Goal: Information Seeking & Learning: Learn about a topic

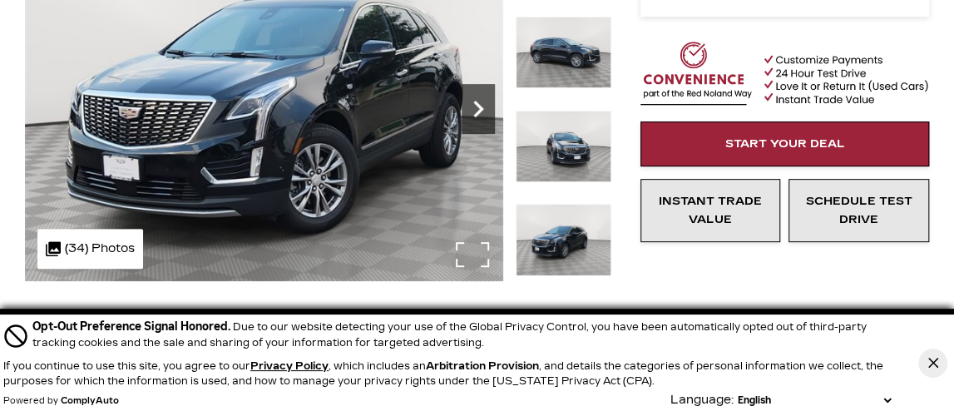
click at [475, 107] on icon "Next" at bounding box center [478, 108] width 33 height 33
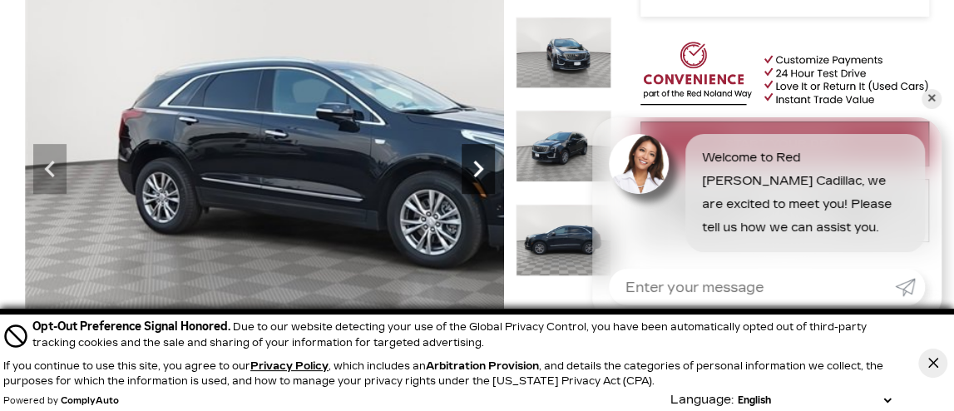
click at [482, 167] on icon "Next" at bounding box center [478, 169] width 10 height 17
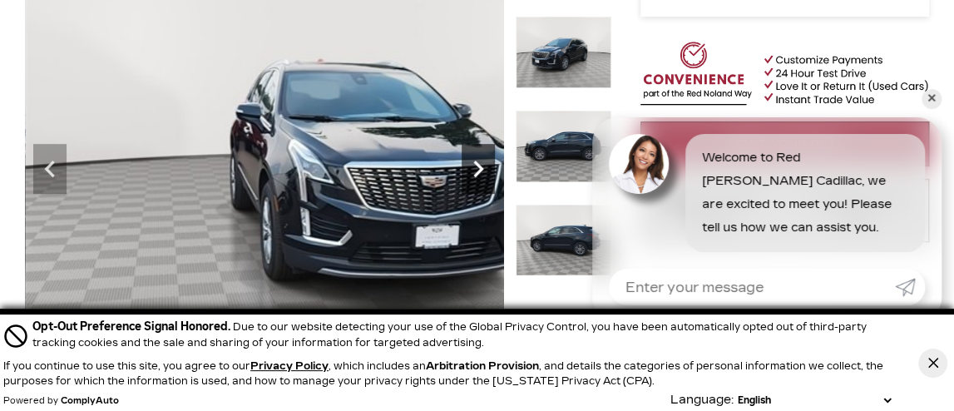
click at [481, 166] on icon "Next" at bounding box center [478, 169] width 10 height 17
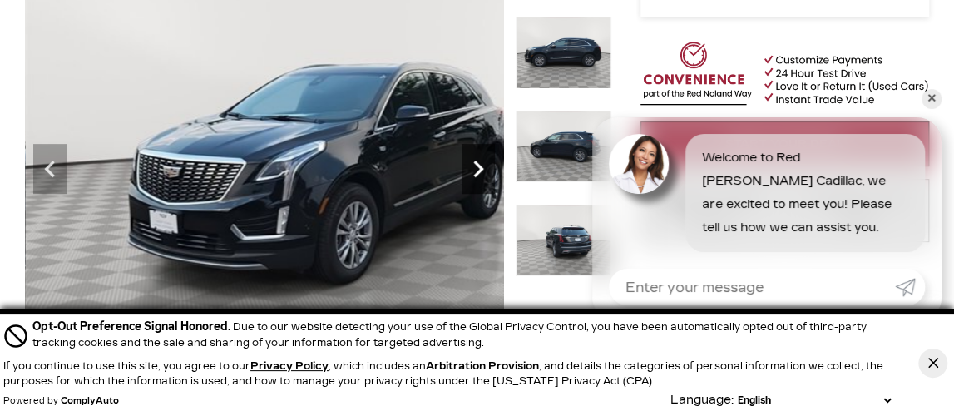
click at [481, 166] on icon "Next" at bounding box center [478, 169] width 10 height 17
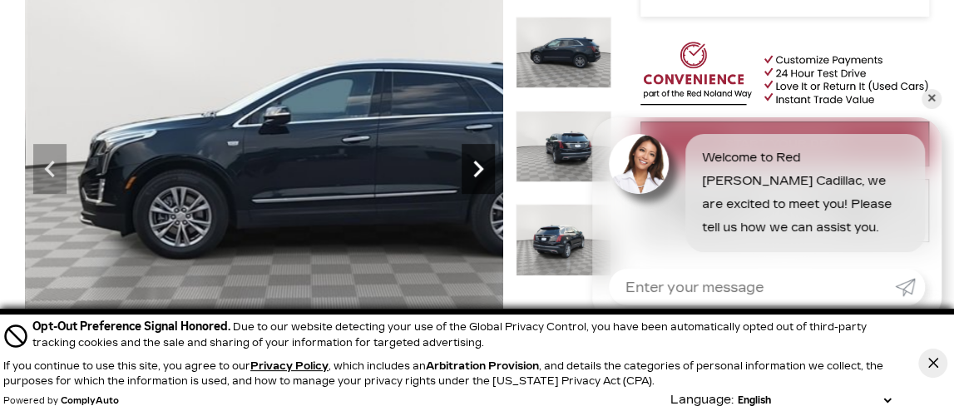
click at [481, 166] on icon "Next" at bounding box center [478, 169] width 10 height 17
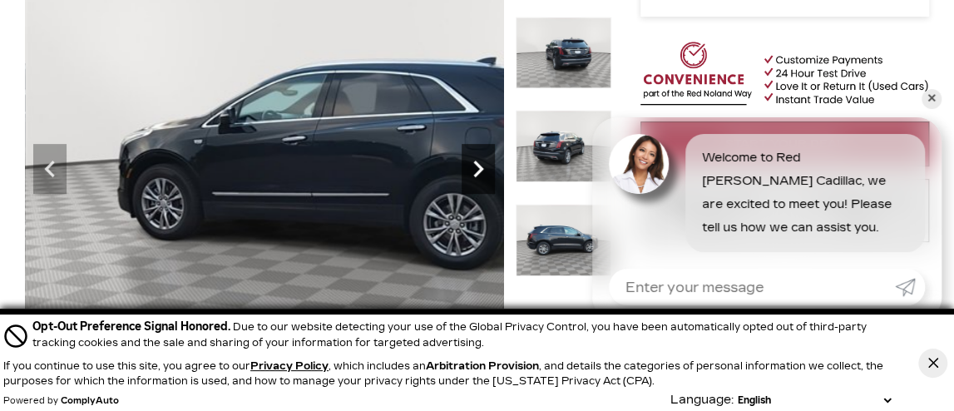
click at [481, 164] on icon "Next" at bounding box center [478, 168] width 33 height 33
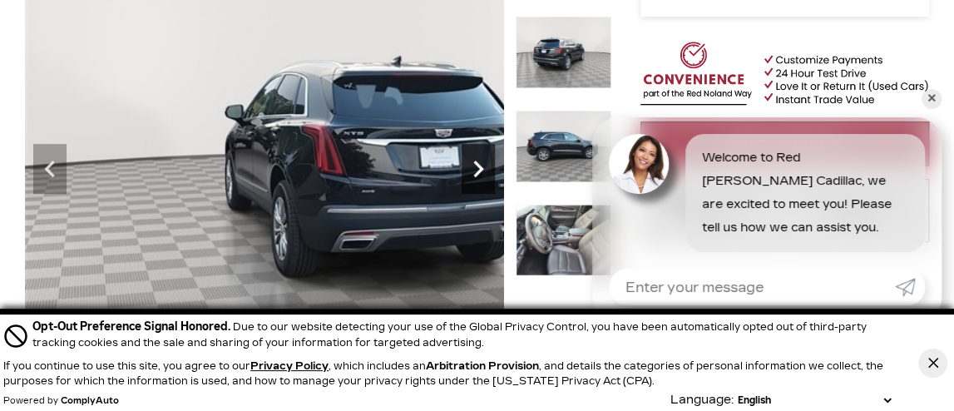
click at [481, 164] on icon "Next" at bounding box center [478, 168] width 33 height 33
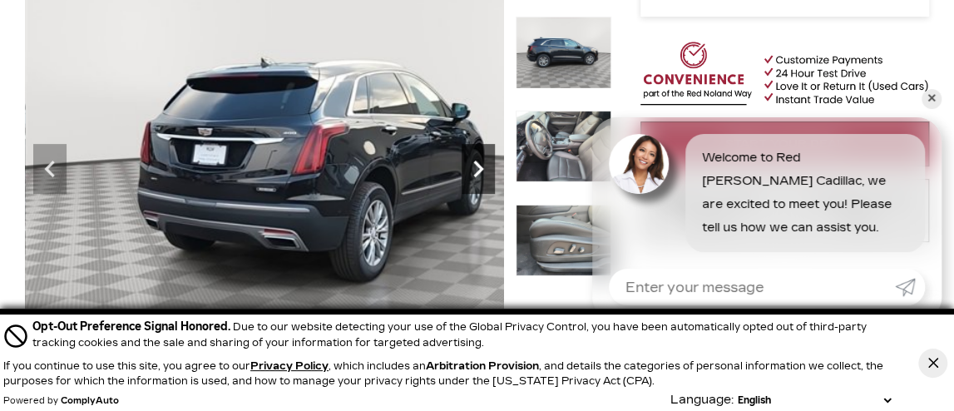
click at [481, 164] on icon "Next" at bounding box center [478, 168] width 33 height 33
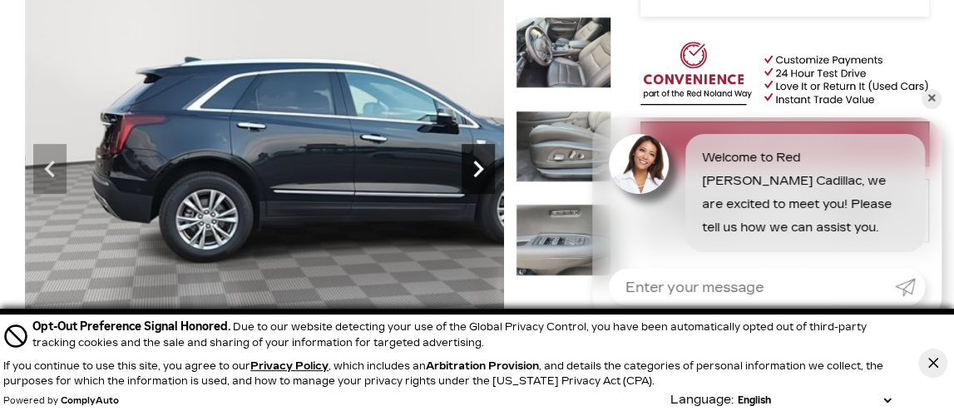
click at [481, 164] on icon "Next" at bounding box center [478, 168] width 33 height 33
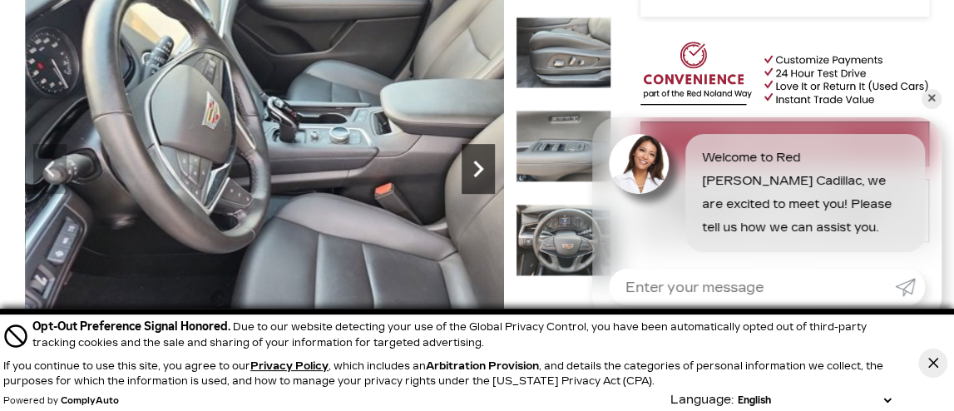
click at [481, 164] on icon "Next" at bounding box center [478, 168] width 33 height 33
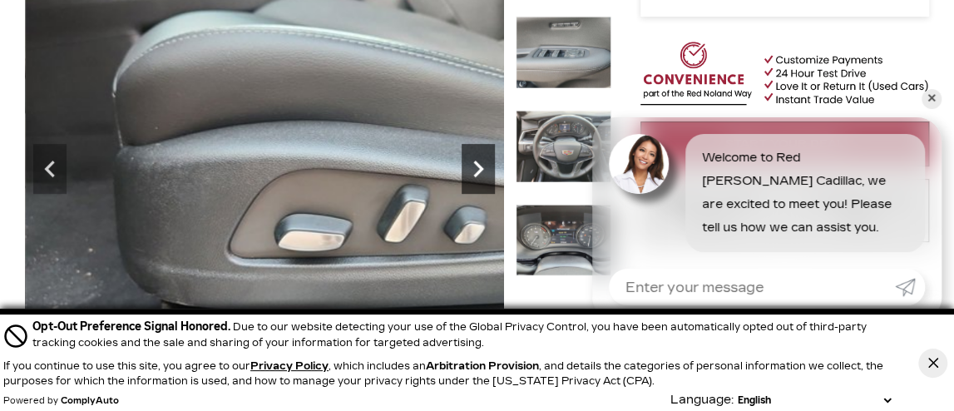
click at [481, 162] on icon "Next" at bounding box center [478, 168] width 33 height 33
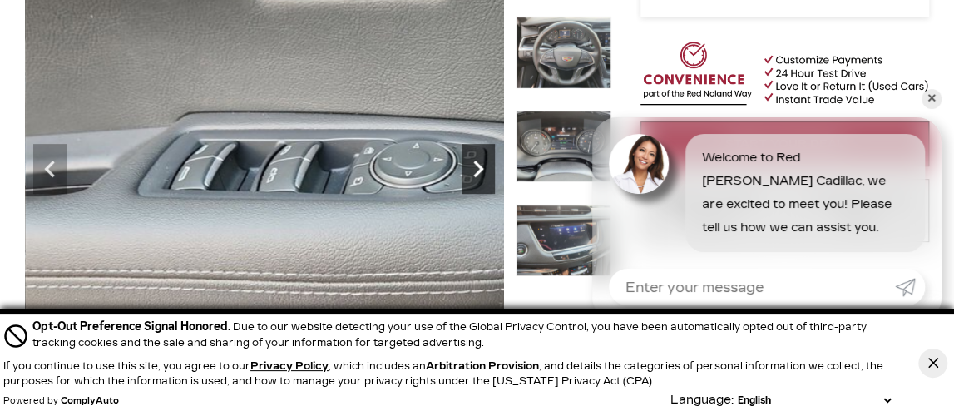
click at [481, 162] on icon "Next" at bounding box center [478, 168] width 33 height 33
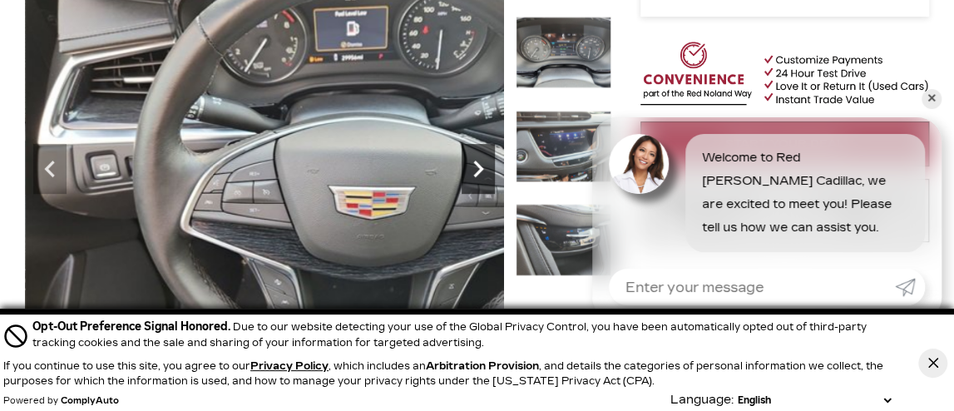
click at [481, 162] on icon "Next" at bounding box center [478, 168] width 33 height 33
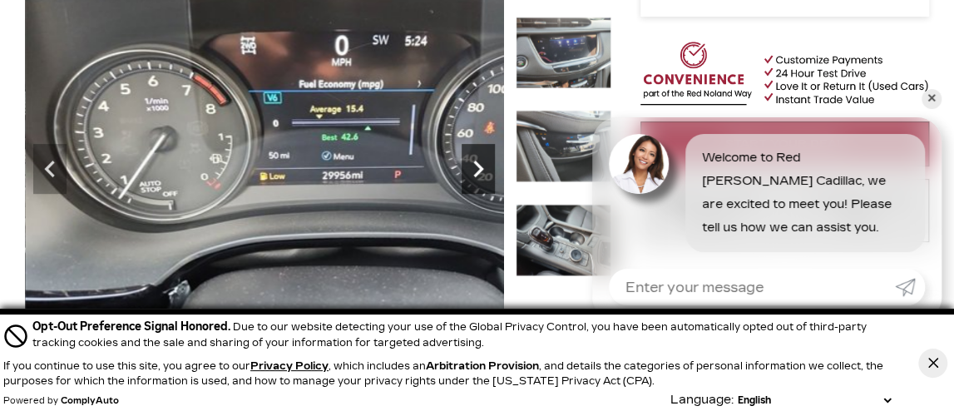
click at [481, 162] on icon "Next" at bounding box center [478, 168] width 33 height 33
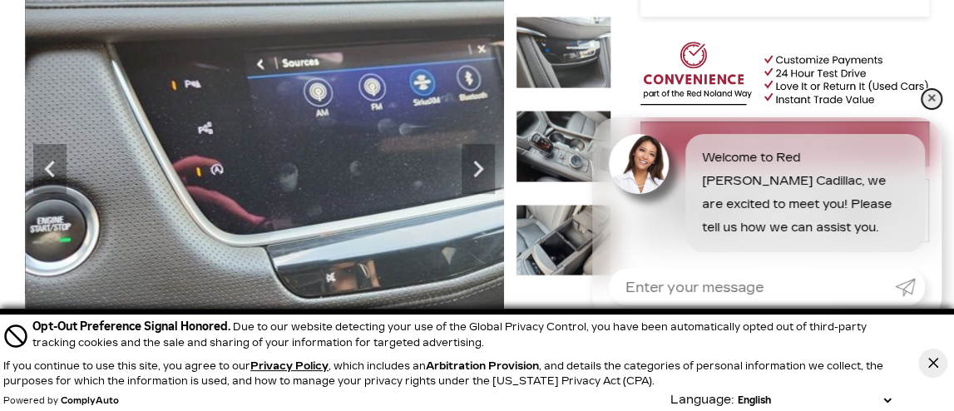
click at [932, 96] on link "✕" at bounding box center [932, 99] width 20 height 20
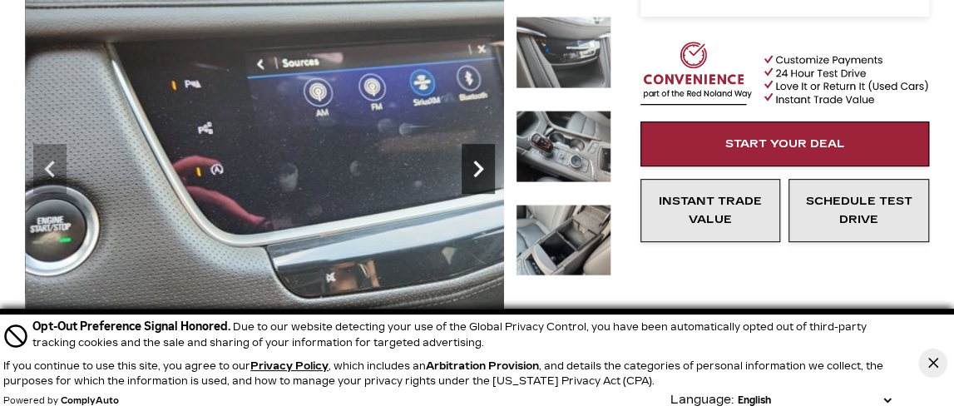
click at [479, 164] on icon "Next" at bounding box center [478, 168] width 33 height 33
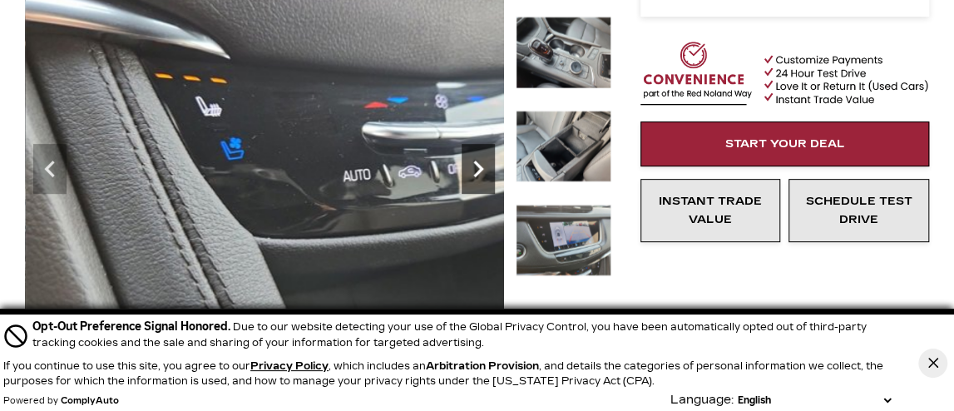
click at [479, 164] on icon "Next" at bounding box center [478, 168] width 33 height 33
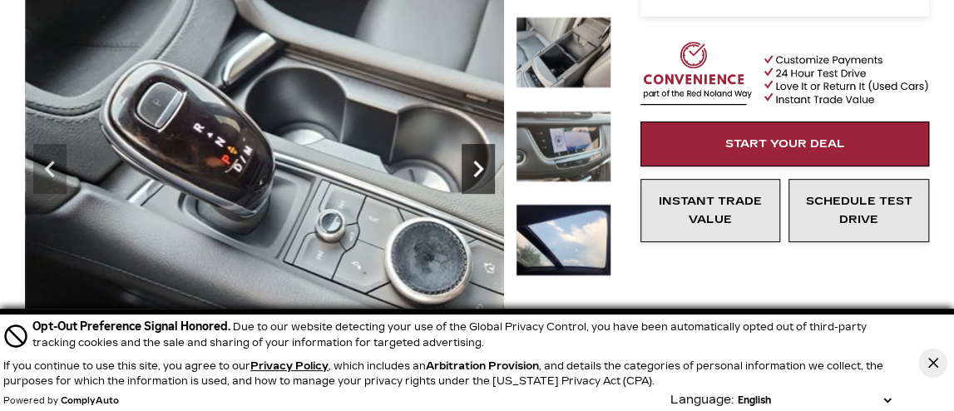
click at [479, 164] on icon "Next" at bounding box center [478, 168] width 33 height 33
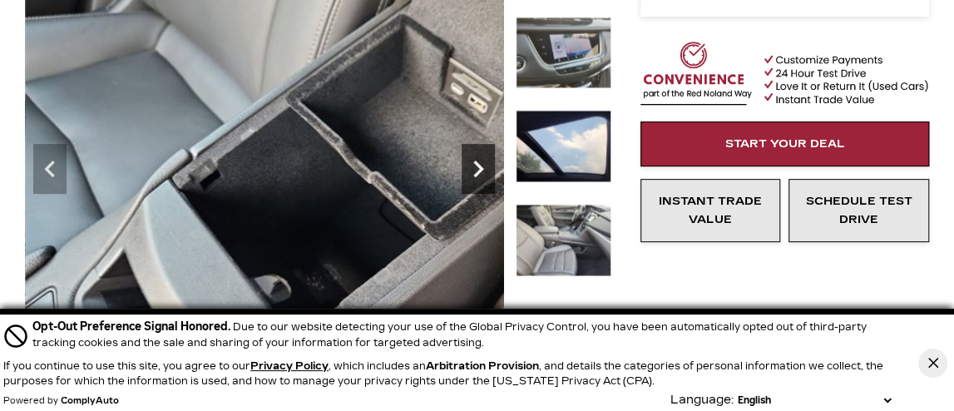
click at [479, 164] on icon "Next" at bounding box center [478, 168] width 33 height 33
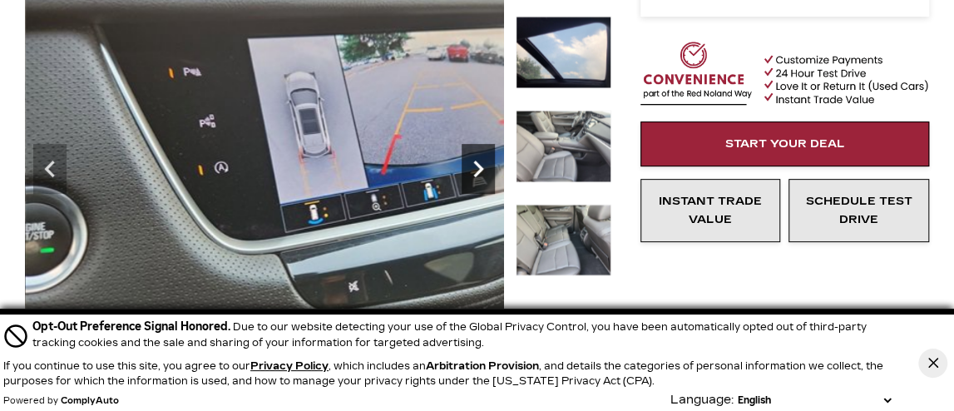
click at [479, 164] on icon "Next" at bounding box center [478, 168] width 33 height 33
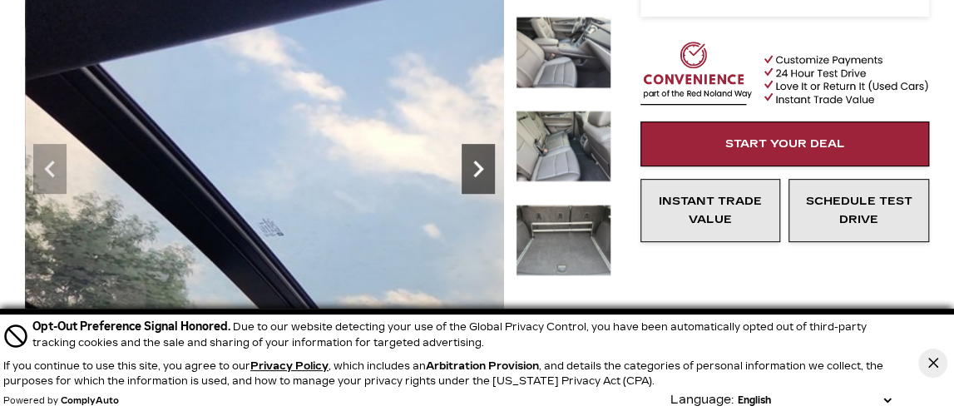
click at [479, 164] on icon "Next" at bounding box center [478, 168] width 33 height 33
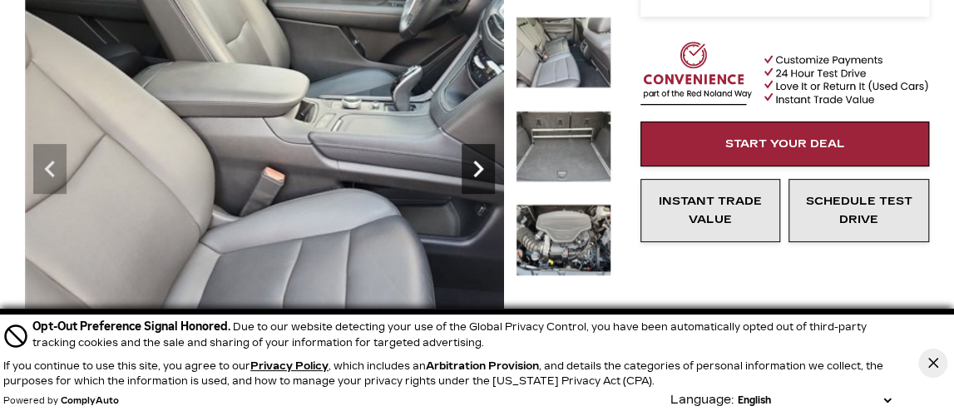
click at [479, 164] on icon "Next" at bounding box center [478, 168] width 33 height 33
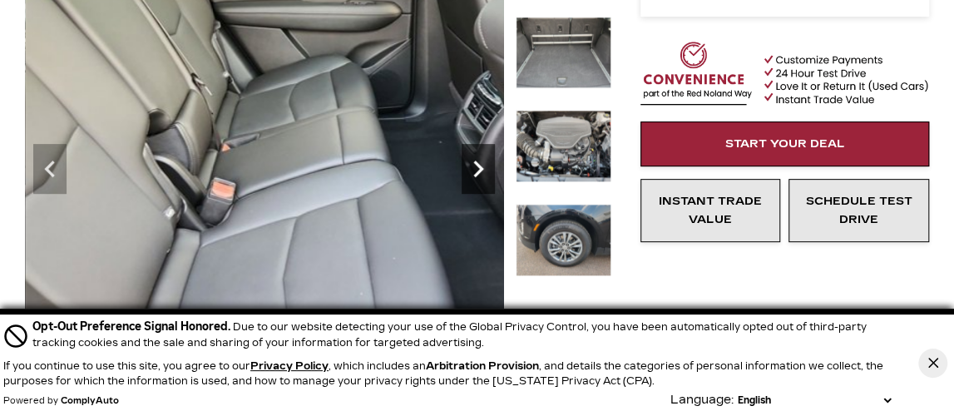
click at [479, 164] on icon "Next" at bounding box center [478, 168] width 33 height 33
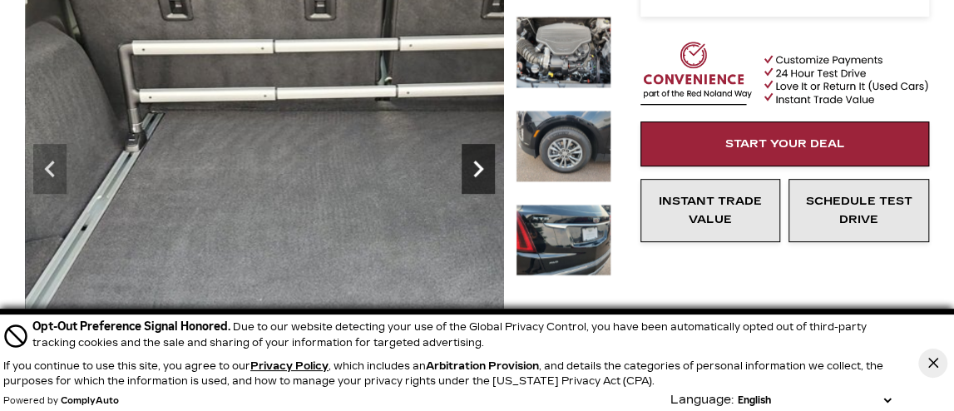
click at [479, 164] on icon "Next" at bounding box center [478, 168] width 33 height 33
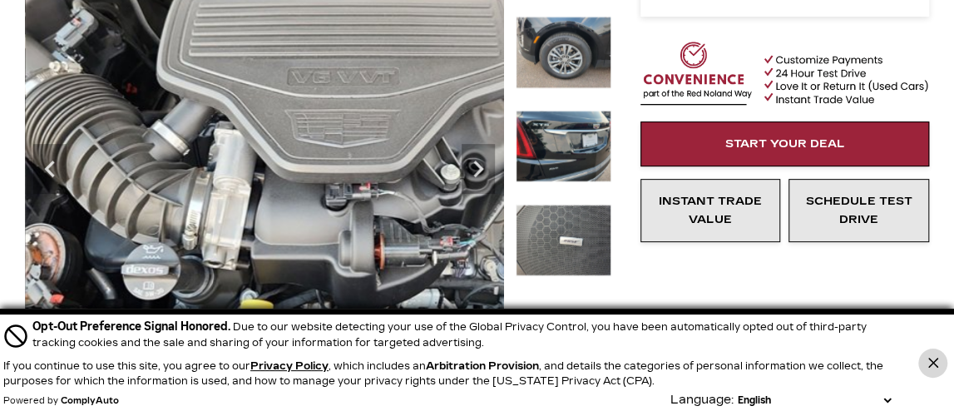
click at [935, 363] on icon "Close Button" at bounding box center [933, 363] width 10 height 10
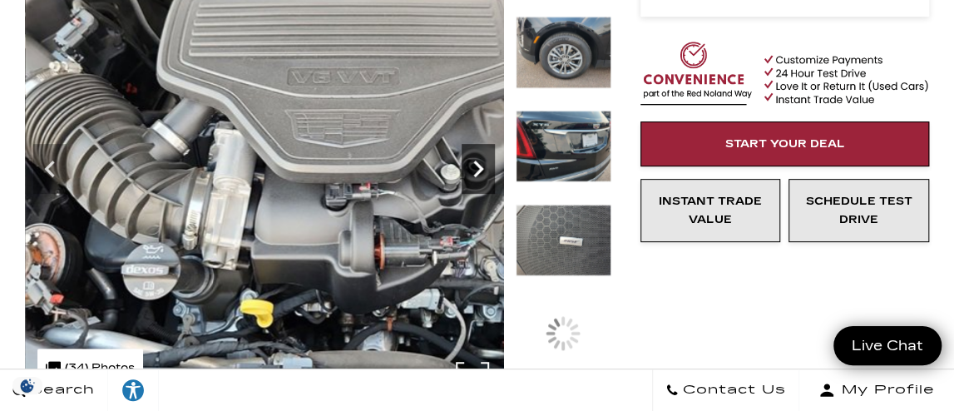
click at [478, 166] on icon "Next" at bounding box center [478, 169] width 10 height 17
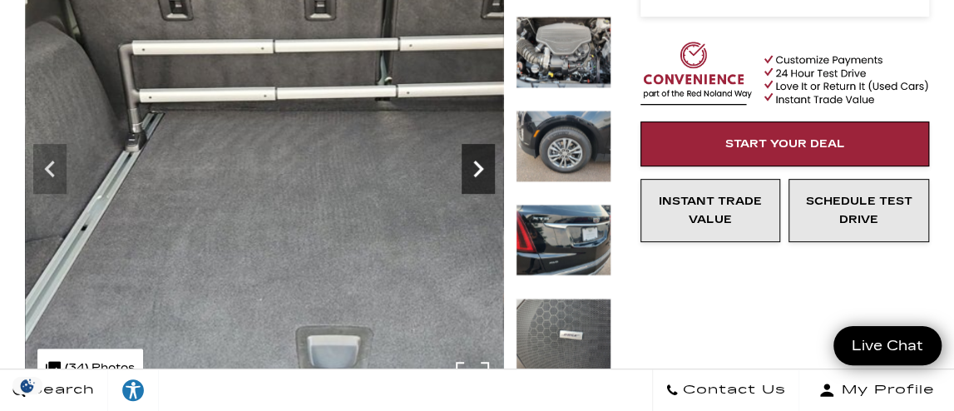
click at [478, 164] on icon "Next" at bounding box center [478, 169] width 10 height 17
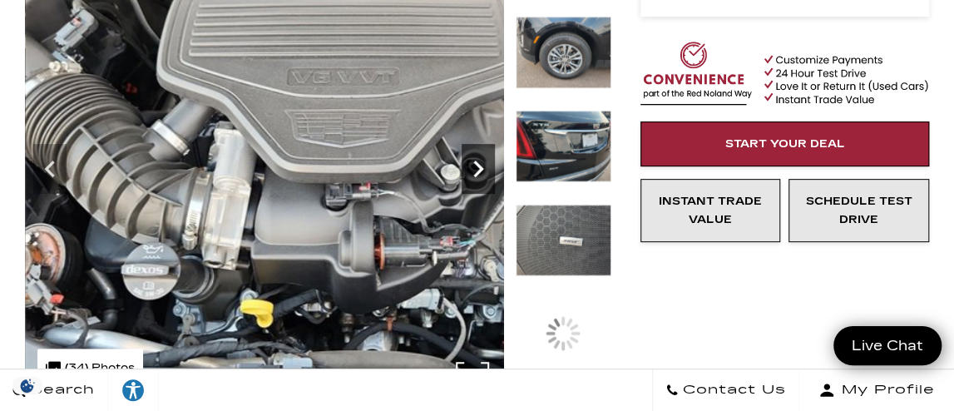
click at [478, 164] on icon "Next" at bounding box center [478, 169] width 10 height 17
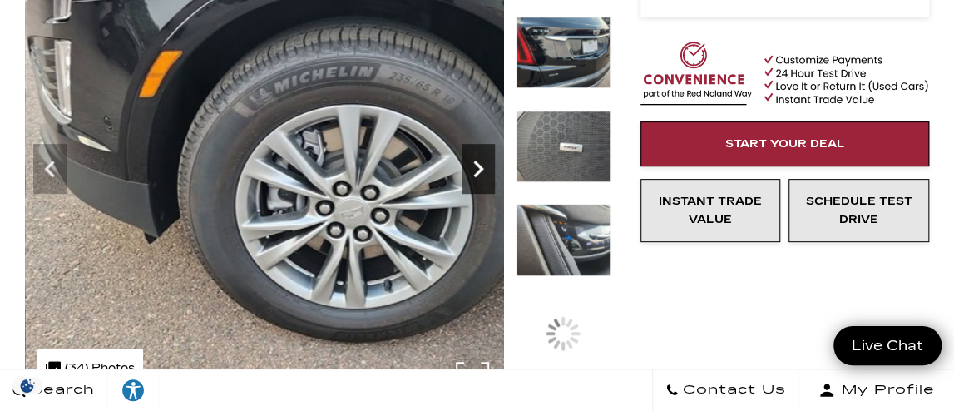
click at [478, 164] on icon "Next" at bounding box center [478, 169] width 10 height 17
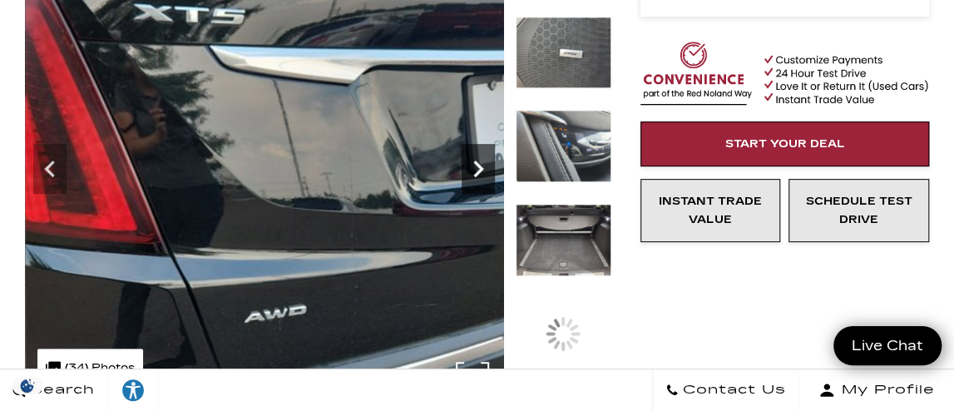
click at [478, 162] on icon "Next" at bounding box center [478, 168] width 33 height 33
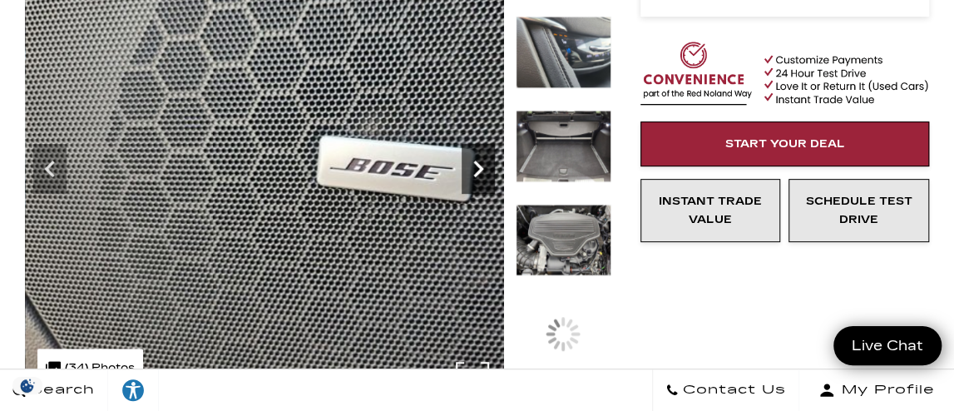
click at [478, 162] on icon "Next" at bounding box center [478, 168] width 33 height 33
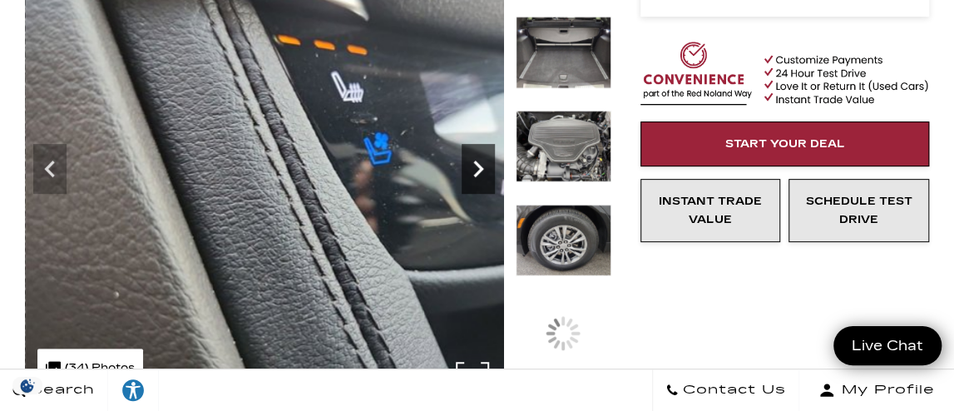
click at [478, 162] on icon "Next" at bounding box center [478, 168] width 33 height 33
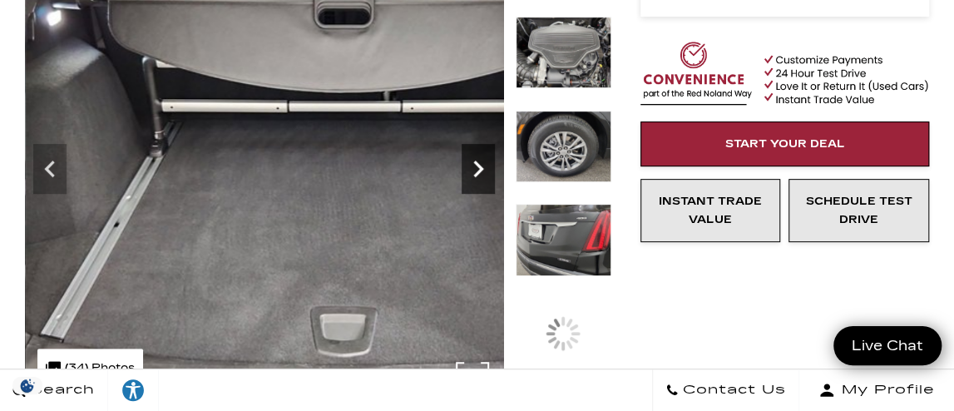
click at [478, 162] on icon "Next" at bounding box center [478, 168] width 33 height 33
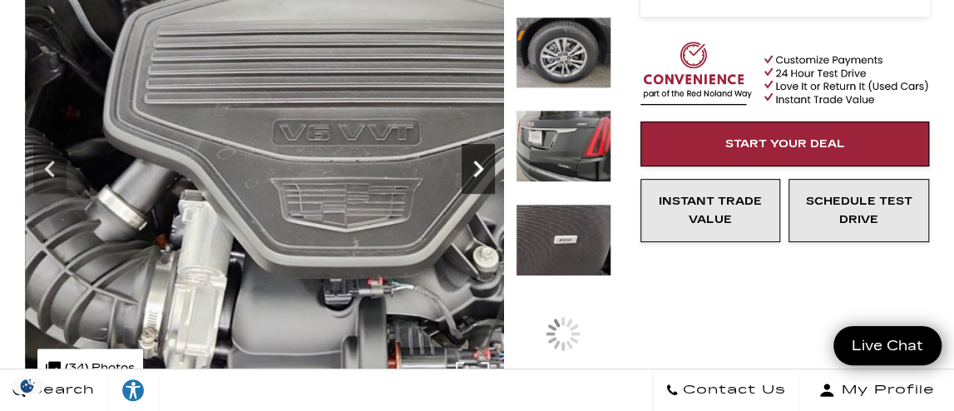
click at [478, 161] on icon "Next" at bounding box center [478, 168] width 33 height 33
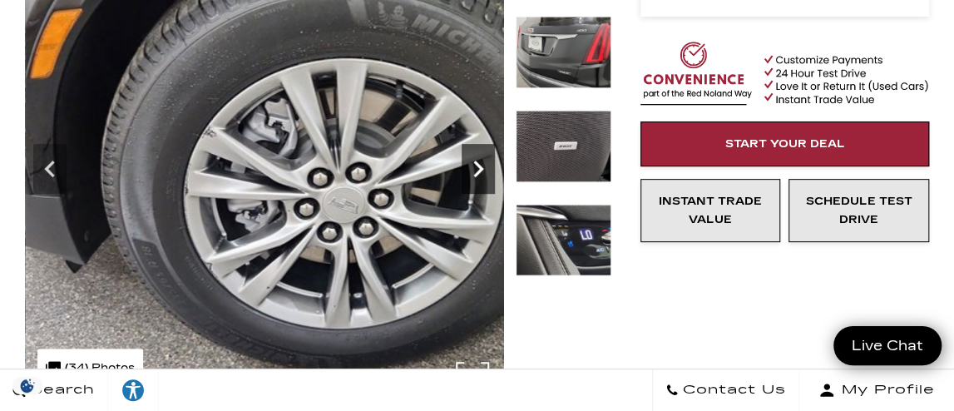
click at [478, 161] on icon "Next" at bounding box center [478, 168] width 33 height 33
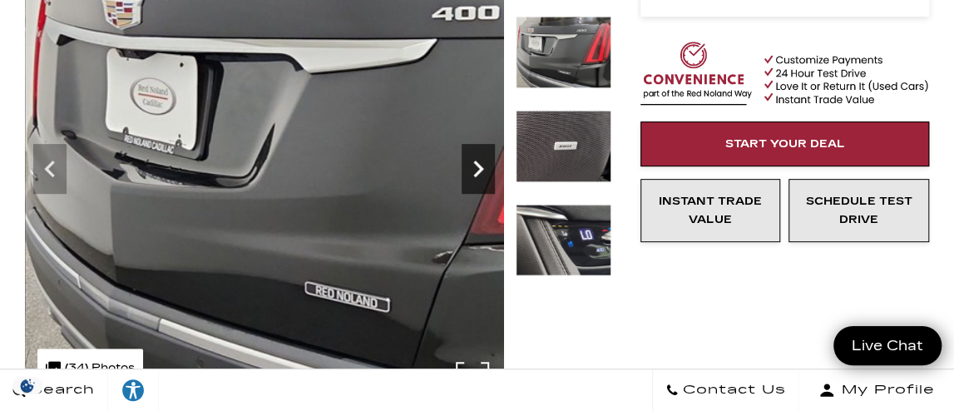
click at [478, 161] on icon "Next" at bounding box center [478, 168] width 33 height 33
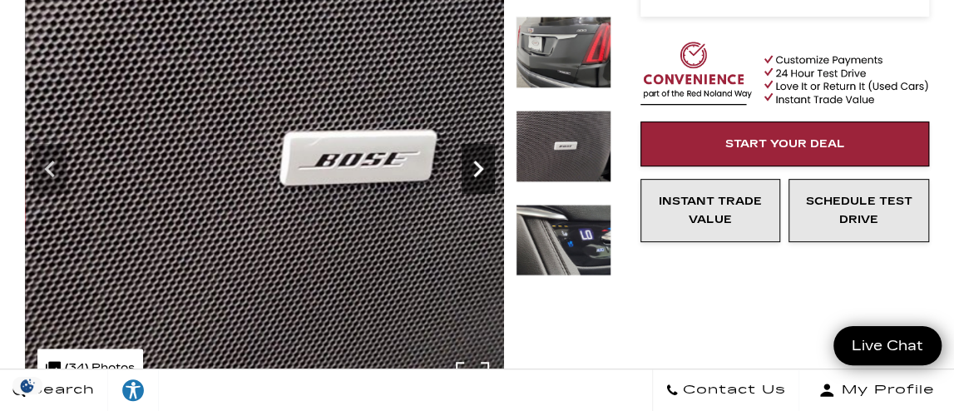
click at [478, 161] on icon "Next" at bounding box center [478, 168] width 33 height 33
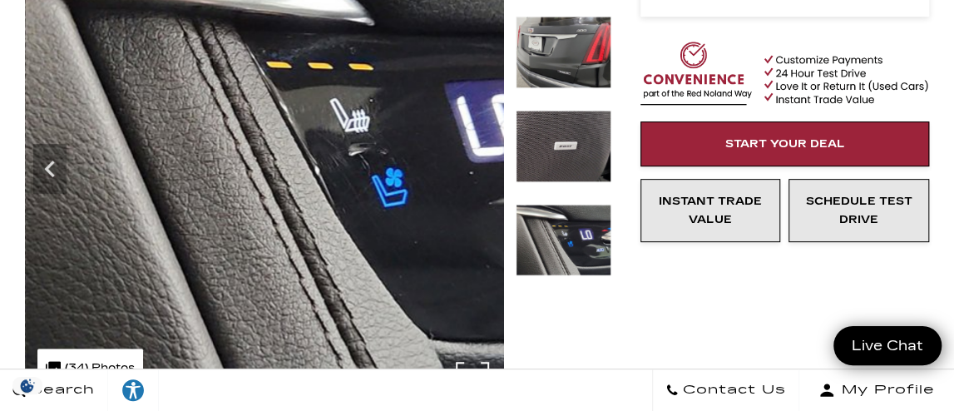
click at [478, 161] on img at bounding box center [344, 162] width 638 height 478
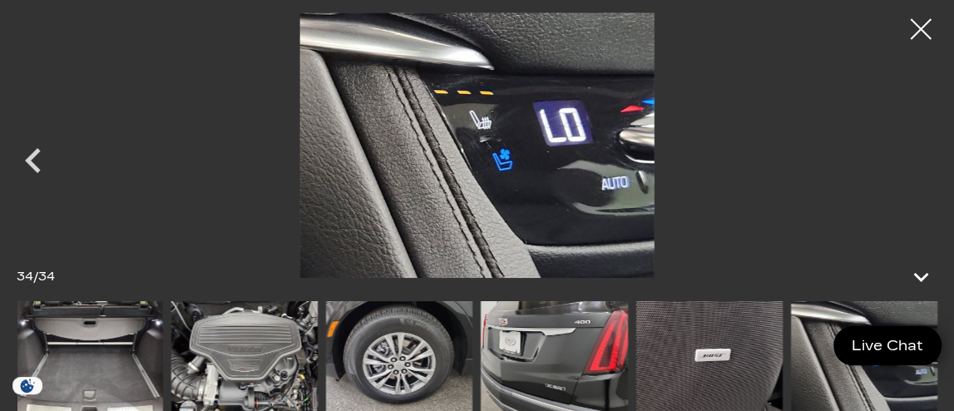
scroll to position [749, 0]
click at [913, 28] on div at bounding box center [921, 29] width 44 height 44
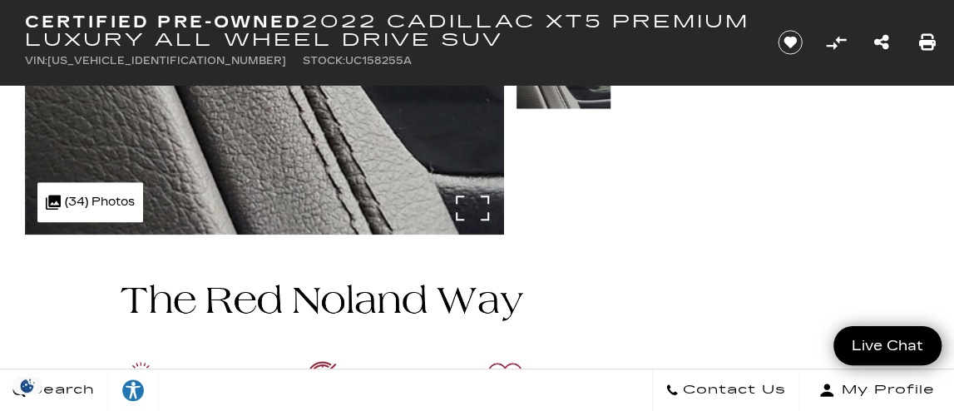
scroll to position [0, 0]
